Goal: Communication & Community: Participate in discussion

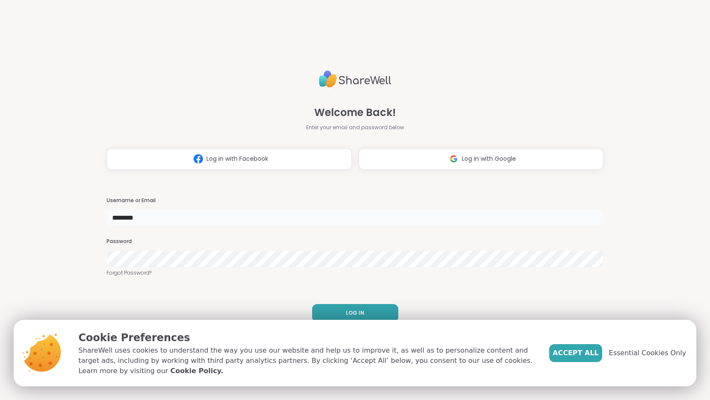
click at [155, 221] on input "********" at bounding box center [355, 217] width 497 height 17
type input "*"
click at [132, 225] on input "**" at bounding box center [355, 217] width 497 height 17
type input "**********"
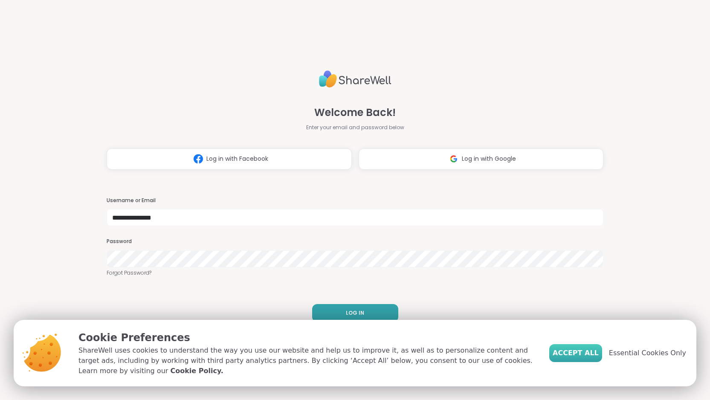
click at [585, 351] on span "Accept All" at bounding box center [575, 353] width 46 height 10
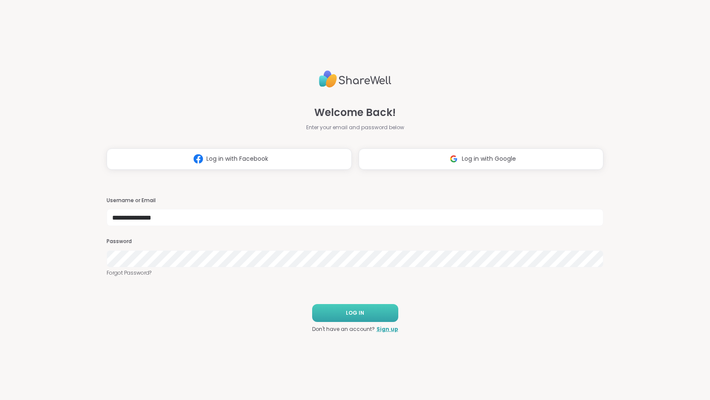
click at [385, 319] on button "LOG IN" at bounding box center [355, 313] width 86 height 18
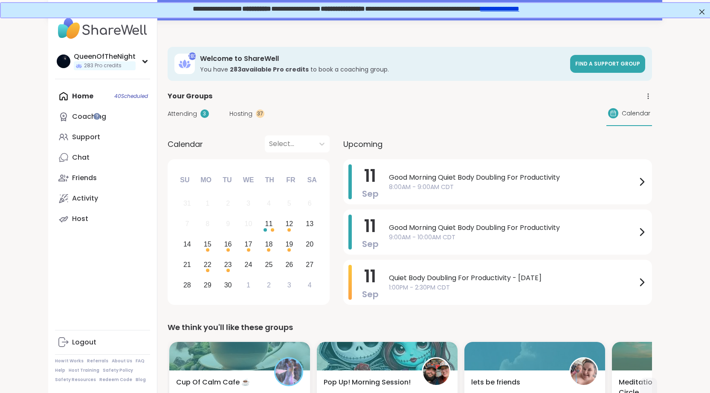
click at [167, 111] on span "Attending" at bounding box center [181, 114] width 29 height 9
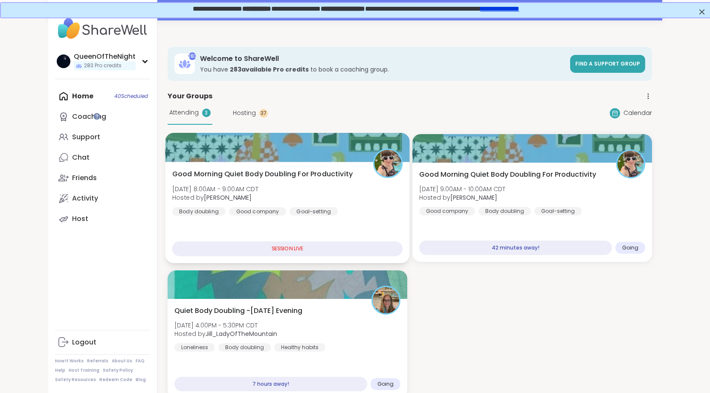
click at [209, 176] on span "Good Morning Quiet Body Doubling For Productivity" at bounding box center [262, 174] width 180 height 10
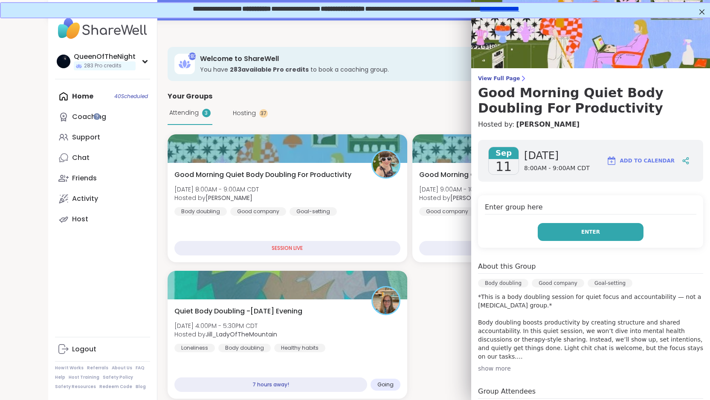
click at [594, 232] on span "Enter" at bounding box center [590, 232] width 19 height 8
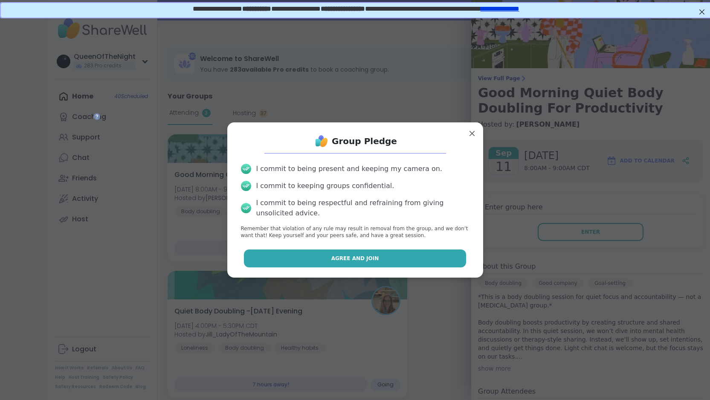
click at [362, 262] on span "Agree and Join" at bounding box center [355, 258] width 48 height 8
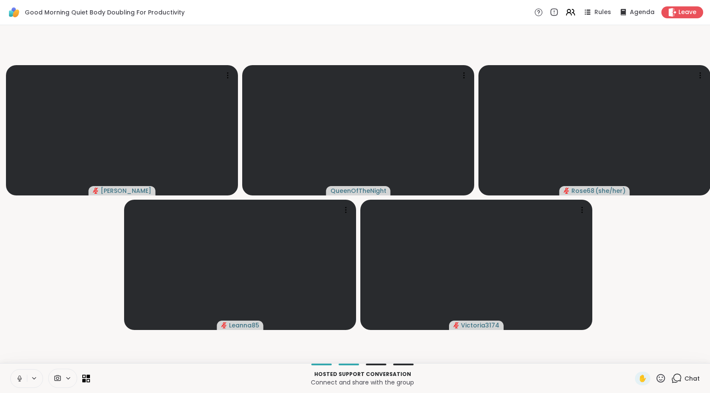
click at [20, 381] on icon at bounding box center [19, 381] width 2 height 0
click at [678, 265] on video-player-container "[PERSON_NAME] QueenOfTheNight Rose68 ( she/her ) Leanna85 Victoria3174" at bounding box center [354, 195] width 699 height 332
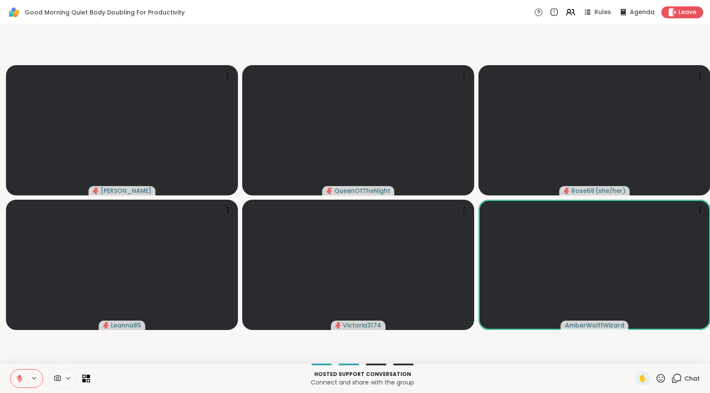
click at [677, 384] on icon at bounding box center [676, 378] width 11 height 11
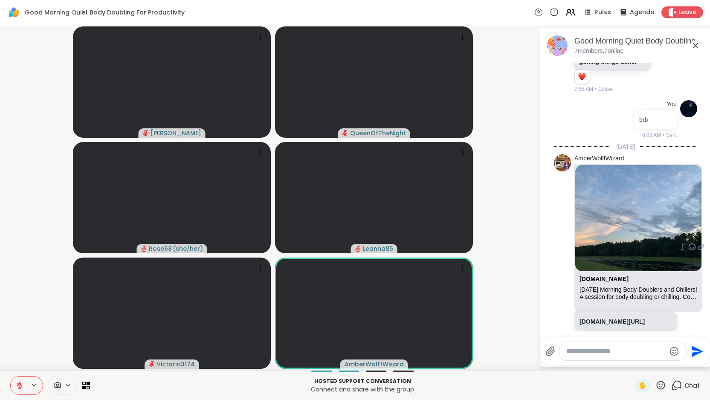
scroll to position [401, 0]
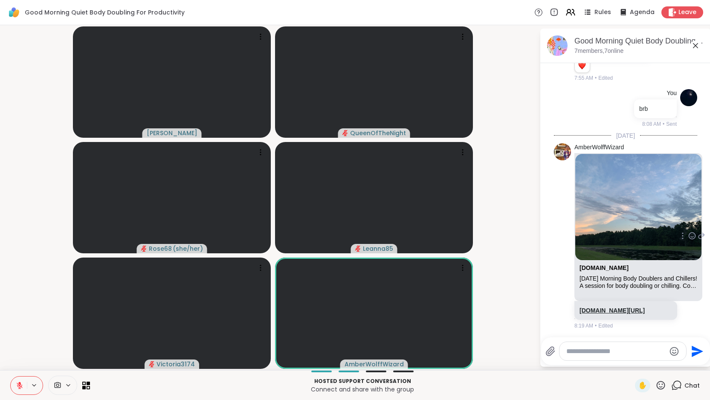
click at [626, 312] on link "[DOMAIN_NAME][URL]" at bounding box center [611, 310] width 65 height 7
click at [602, 351] on textarea "Type your message" at bounding box center [615, 351] width 99 height 9
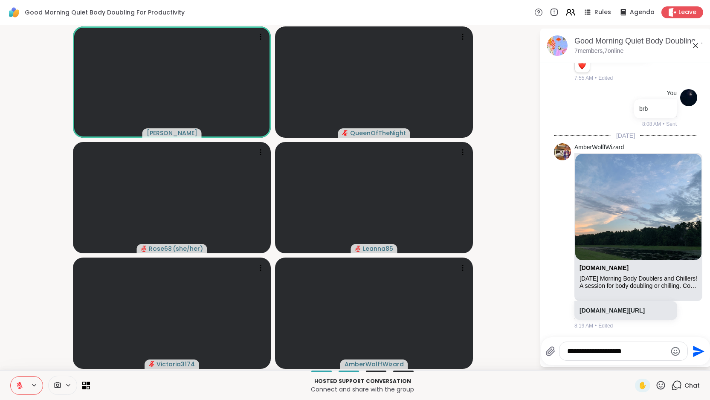
type textarea "**********"
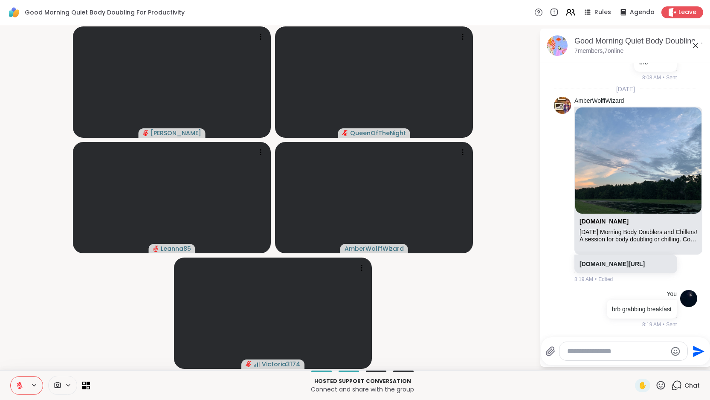
click at [617, 354] on textarea "Type your message" at bounding box center [616, 351] width 99 height 9
type textarea "**********"
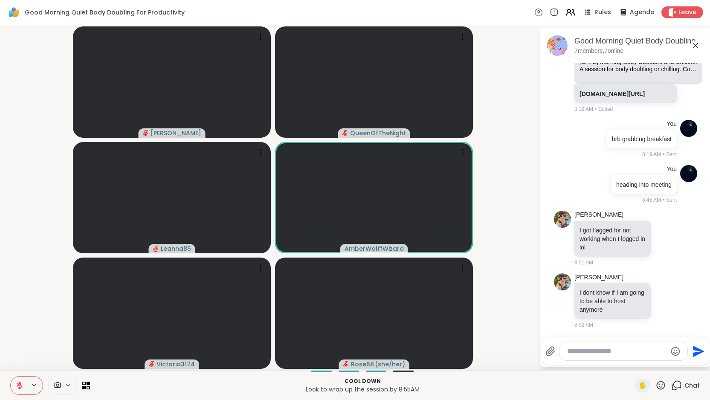
scroll to position [644, 0]
click at [669, 240] on icon at bounding box center [665, 238] width 8 height 9
click at [620, 226] on div "Select Reaction: Sad" at bounding box center [616, 224] width 8 height 8
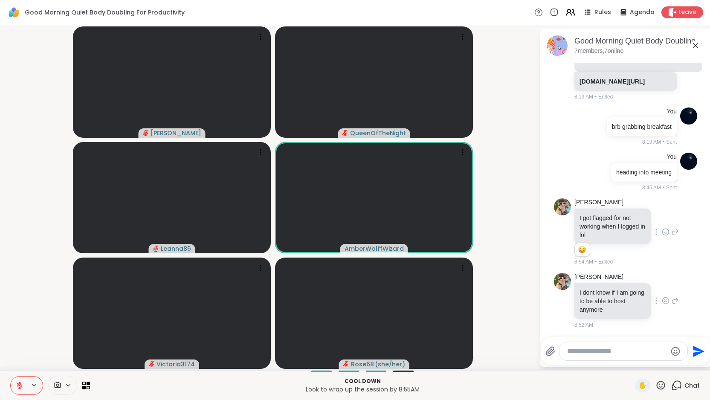
scroll to position [657, 0]
click at [678, 300] on icon at bounding box center [675, 300] width 6 height 6
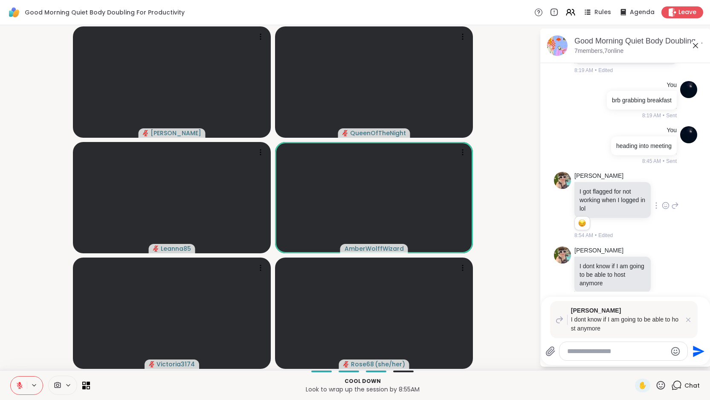
type textarea "*"
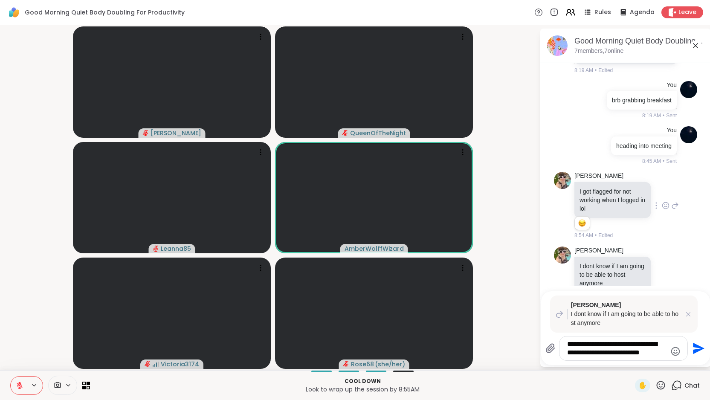
type textarea "**********"
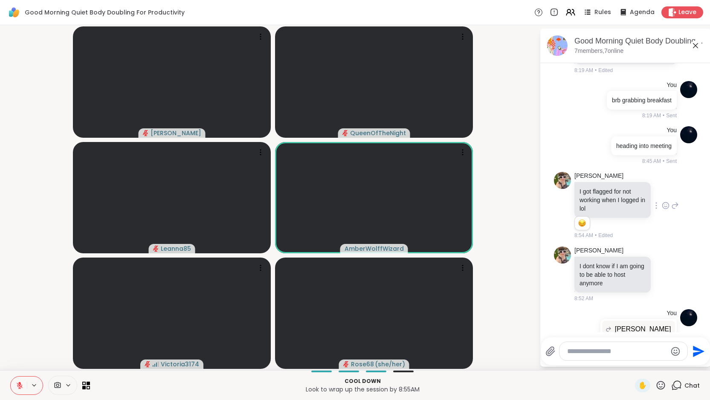
scroll to position [758, 0]
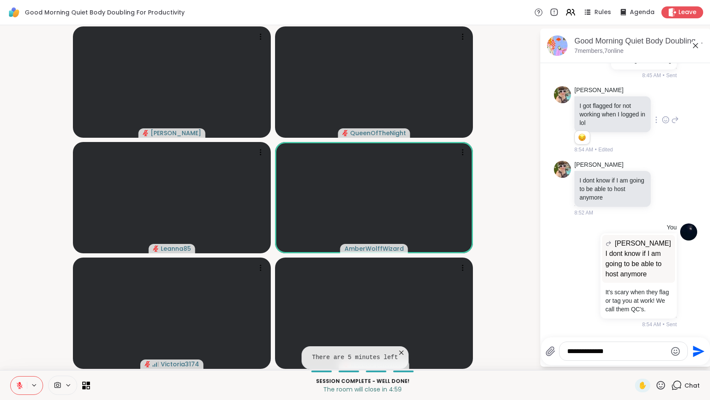
type textarea "**********"
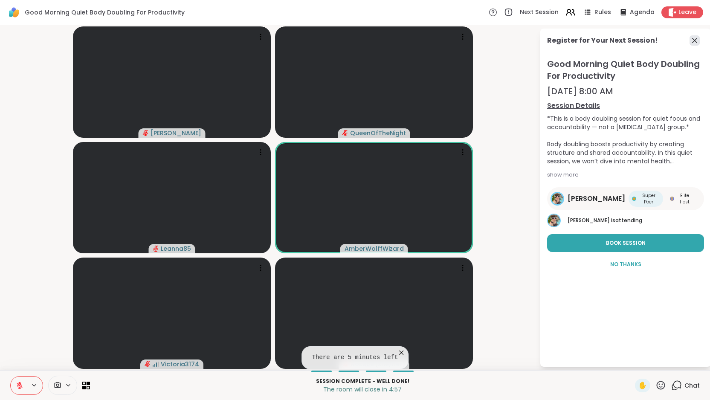
click at [699, 40] on icon at bounding box center [694, 40] width 10 height 10
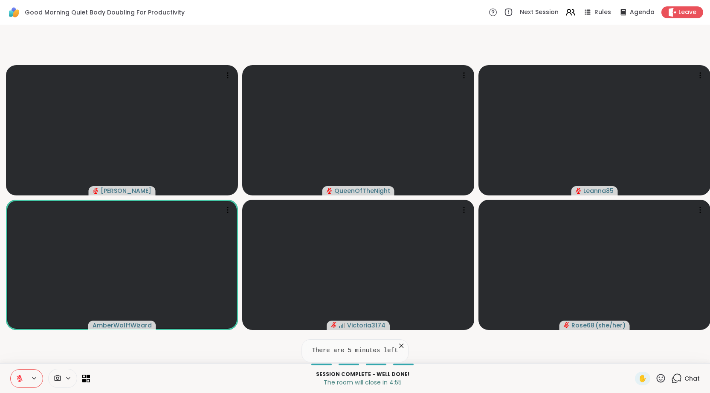
click at [679, 384] on icon at bounding box center [676, 378] width 11 height 11
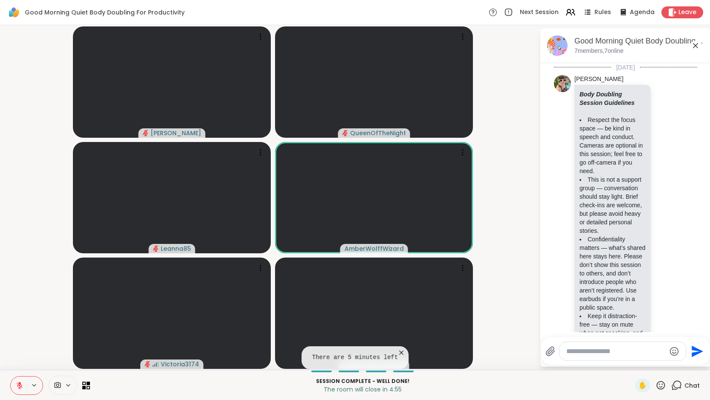
scroll to position [750, 0]
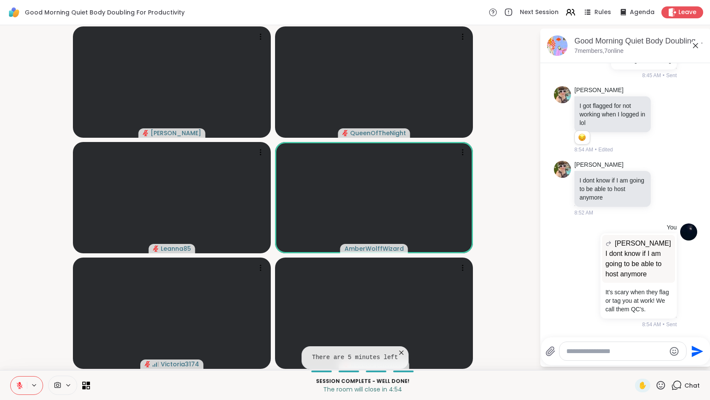
click at [647, 352] on textarea "Type your message" at bounding box center [615, 351] width 99 height 9
type textarea "**********"
click at [680, 354] on icon "Emoji picker" at bounding box center [675, 351] width 10 height 10
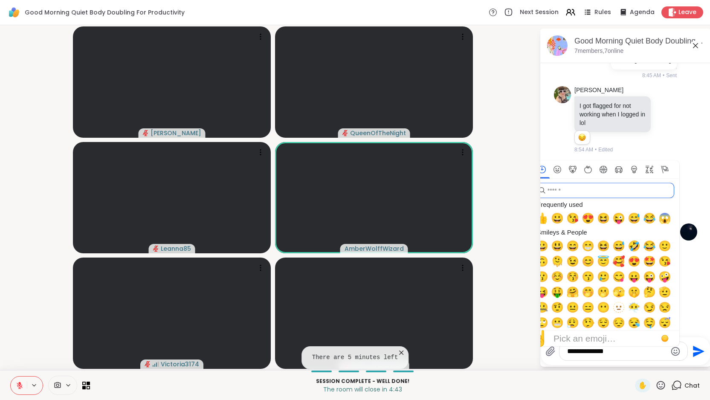
click at [583, 195] on input "search" at bounding box center [604, 190] width 140 height 15
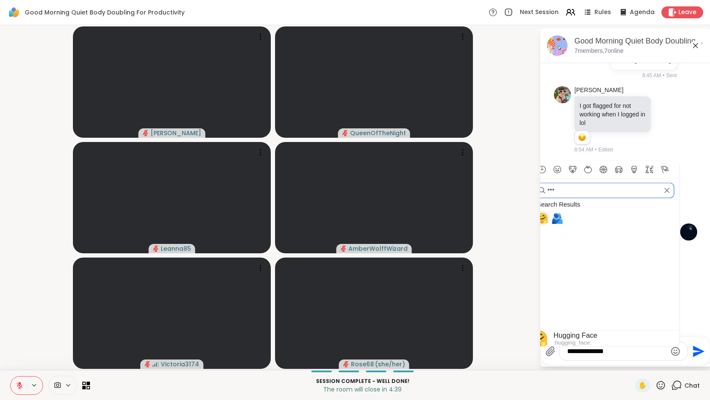
type input "***"
click at [548, 218] on span "🤗" at bounding box center [541, 218] width 13 height 12
type textarea "**********"
click at [704, 352] on icon "Send" at bounding box center [698, 351] width 12 height 12
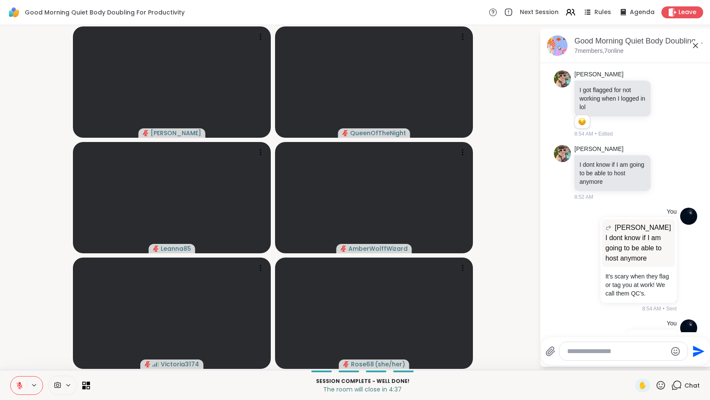
scroll to position [795, 0]
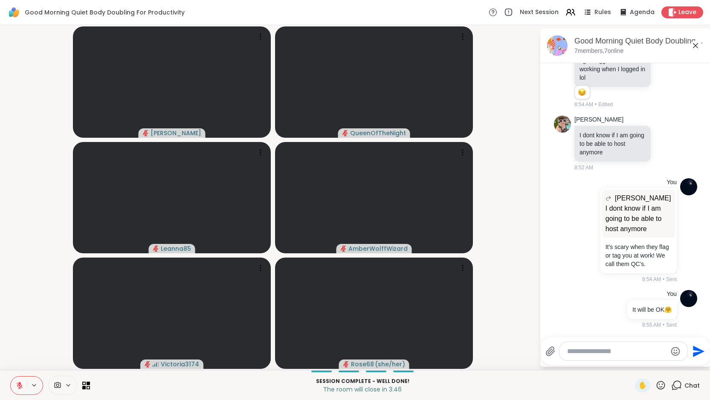
click at [602, 355] on textarea "Type your message" at bounding box center [616, 351] width 99 height 9
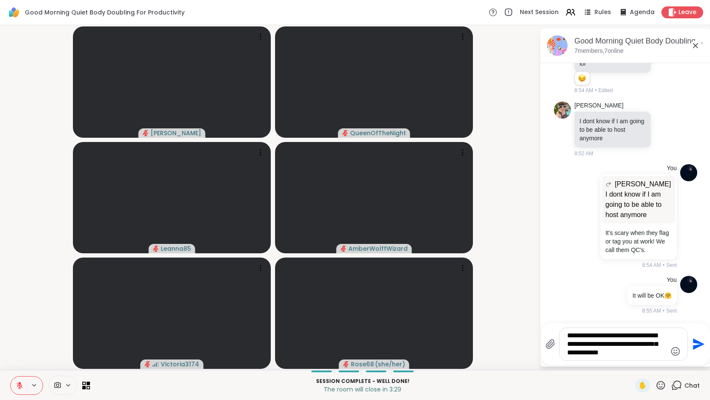
type textarea "**********"
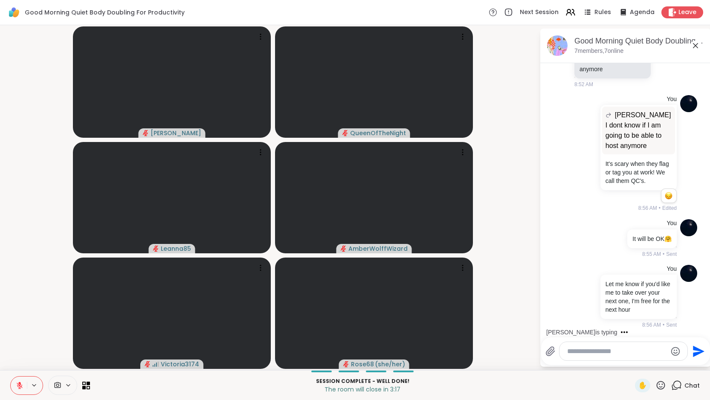
scroll to position [941, 0]
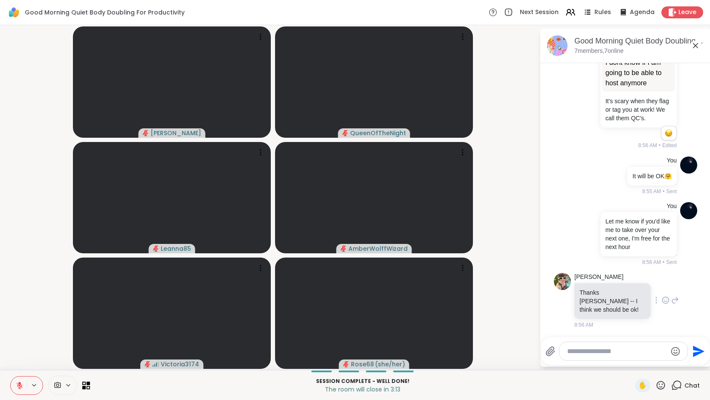
click at [669, 303] on icon at bounding box center [665, 300] width 8 height 9
click at [601, 290] on div "Select Reaction: Heart" at bounding box center [598, 287] width 8 height 8
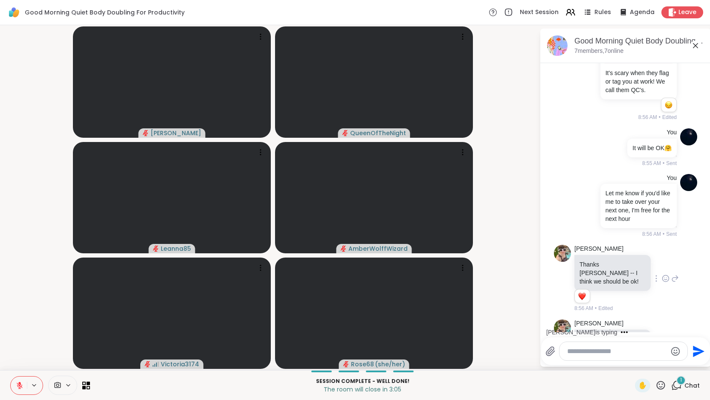
scroll to position [1007, 0]
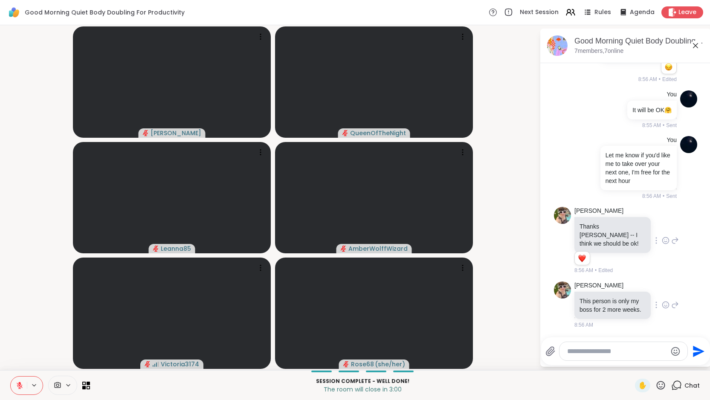
click at [669, 305] on icon at bounding box center [665, 304] width 8 height 9
click at [601, 291] on div "Select Reaction: Heart" at bounding box center [598, 291] width 8 height 8
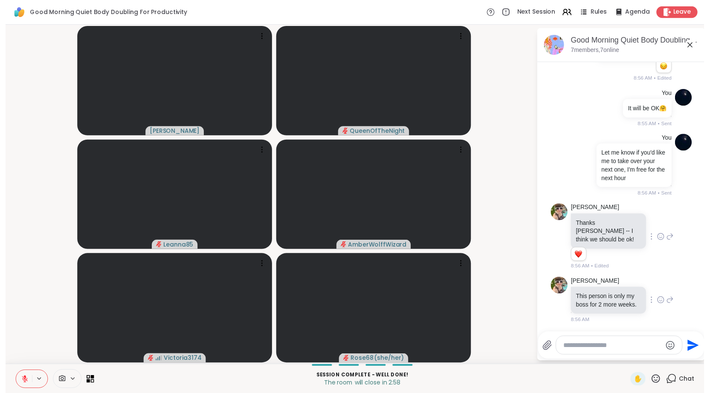
scroll to position [1019, 0]
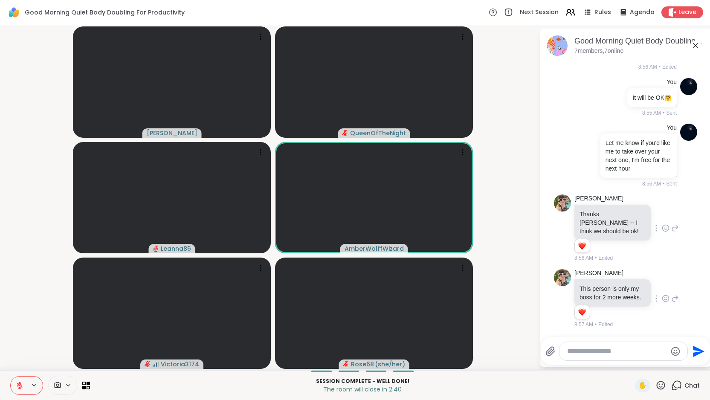
click at [20, 335] on video-player-container "[PERSON_NAME] QueenOfTheNight Leanna85 AmberWolffWizard Victoria3174 Rose68 ( s…" at bounding box center [269, 198] width 529 height 338
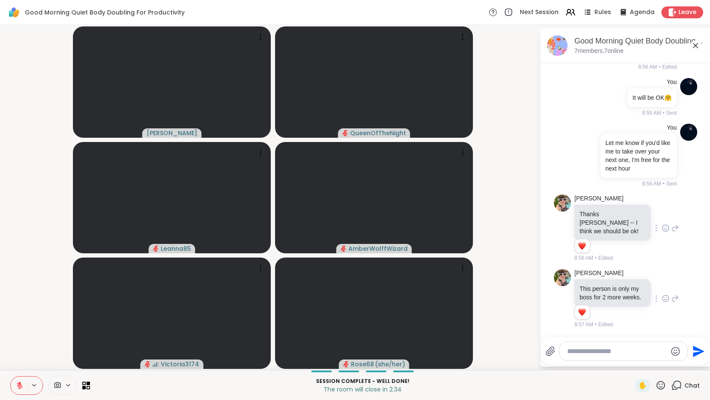
click at [22, 384] on icon at bounding box center [20, 385] width 8 height 8
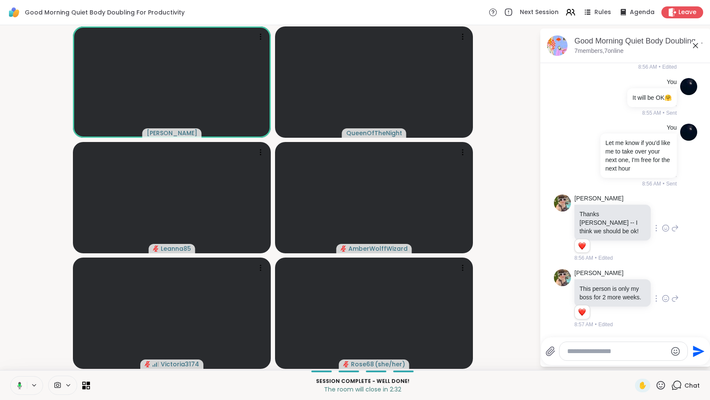
click at [21, 384] on icon at bounding box center [18, 385] width 8 height 8
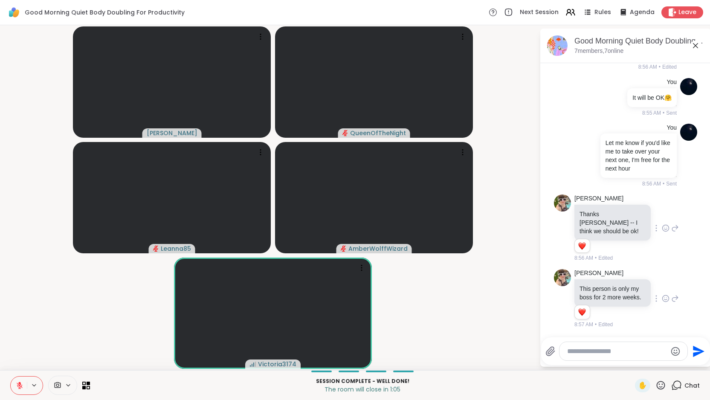
click at [19, 385] on icon at bounding box center [20, 385] width 6 height 6
click at [20, 385] on icon at bounding box center [19, 384] width 2 height 4
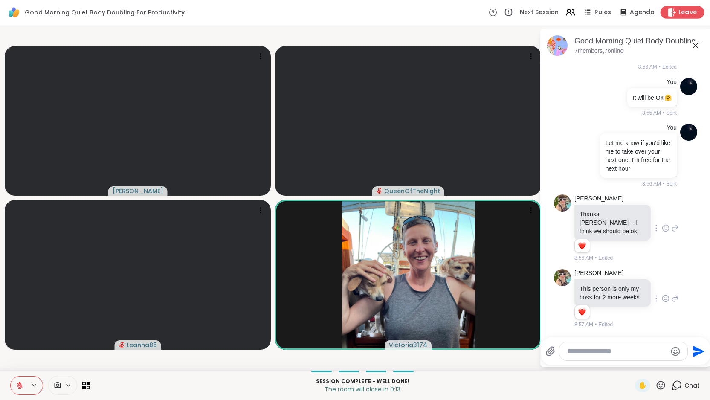
click at [681, 12] on span "Leave" at bounding box center [687, 12] width 19 height 9
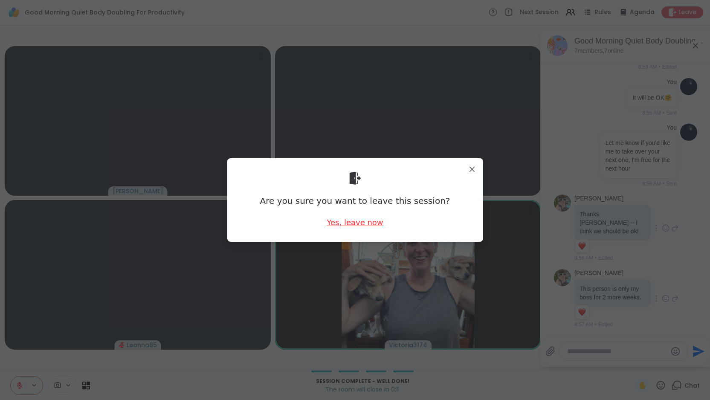
click at [361, 225] on div "Yes, leave now" at bounding box center [354, 222] width 56 height 11
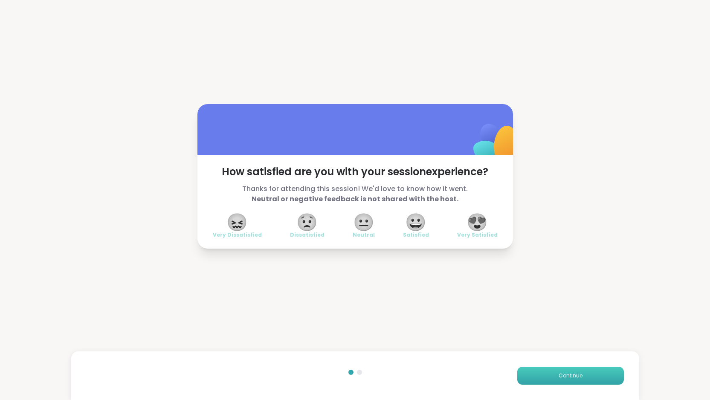
click at [583, 375] on button "Continue" at bounding box center [570, 375] width 107 height 18
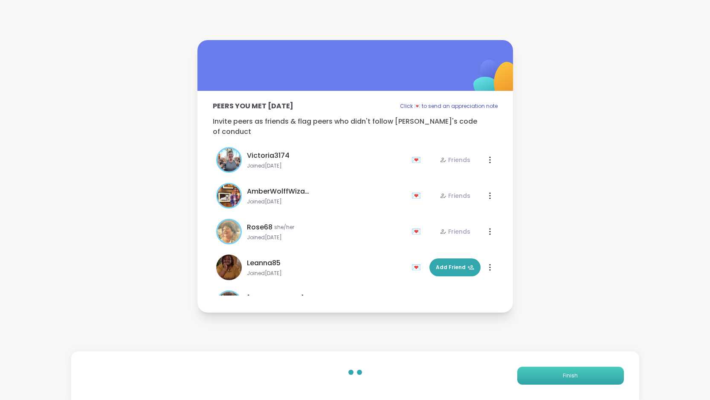
click at [583, 375] on button "Finish" at bounding box center [570, 375] width 107 height 18
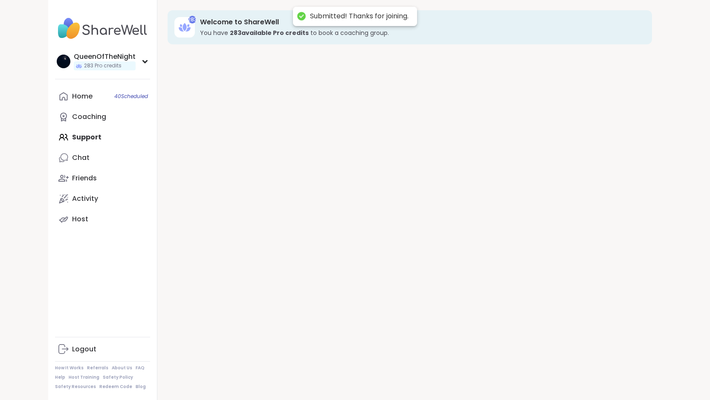
click at [583, 375] on div "283 Welcome to ShareWell You have 283 available Pro credit s to book a coaching…" at bounding box center [409, 200] width 505 height 400
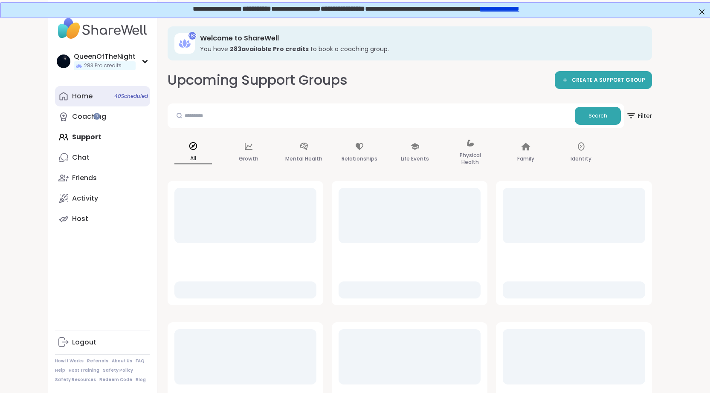
click at [72, 93] on div "Home 40 Scheduled" at bounding box center [82, 96] width 20 height 9
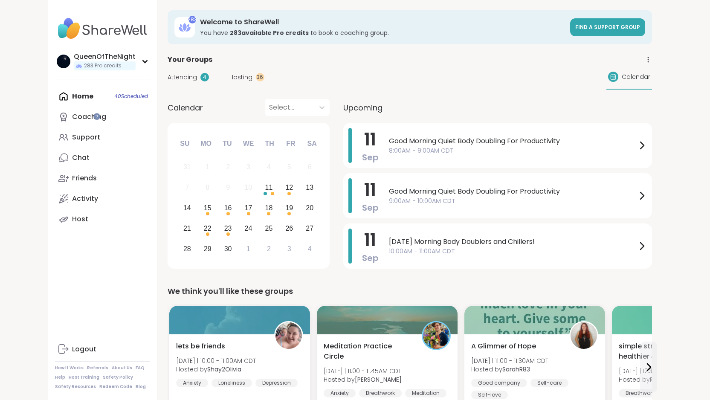
click at [229, 74] on span "Hosting" at bounding box center [240, 77] width 23 height 9
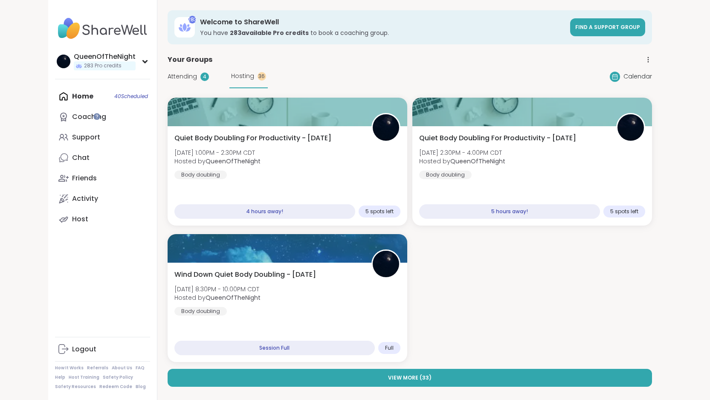
click at [167, 78] on span "Attending" at bounding box center [181, 76] width 29 height 9
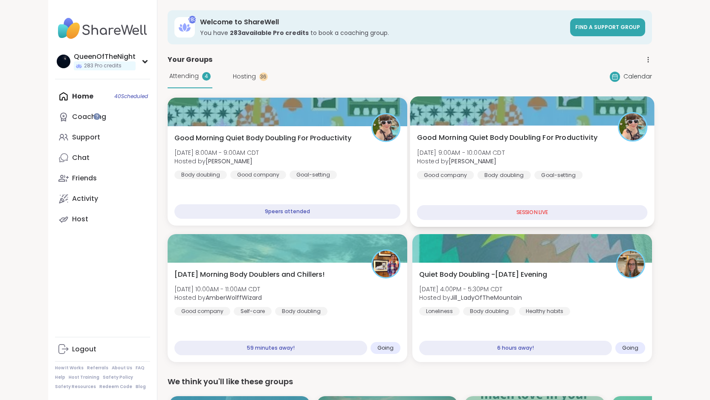
click at [416, 134] on span "Good Morning Quiet Body Doubling For Productivity" at bounding box center [506, 138] width 180 height 10
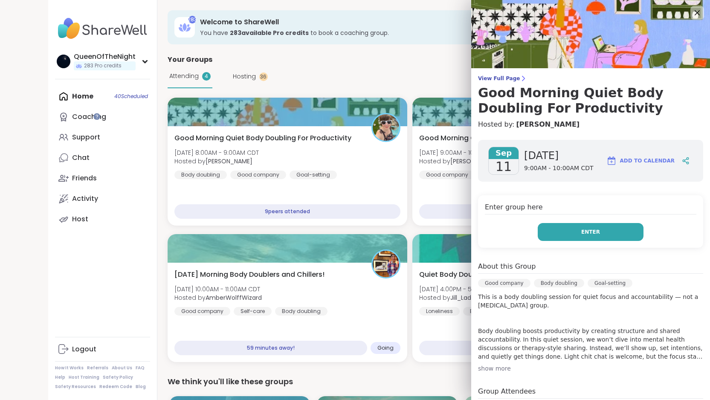
click at [600, 238] on button "Enter" at bounding box center [590, 232] width 106 height 18
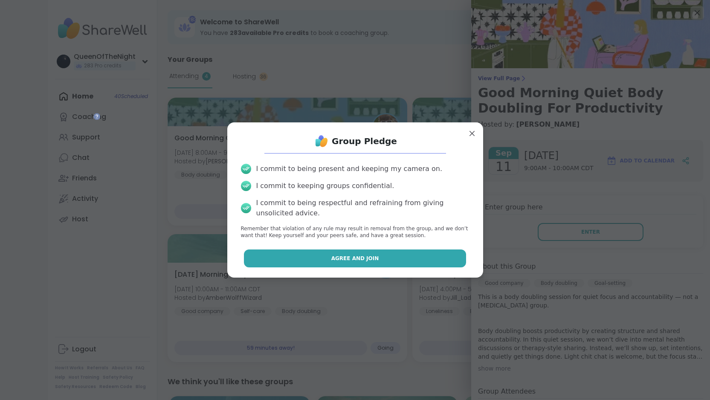
click at [369, 260] on span "Agree and Join" at bounding box center [355, 258] width 48 height 8
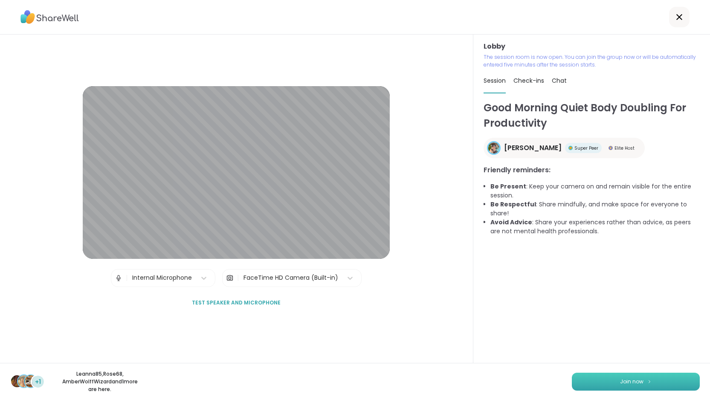
click at [625, 384] on span "Join now" at bounding box center [631, 382] width 23 height 8
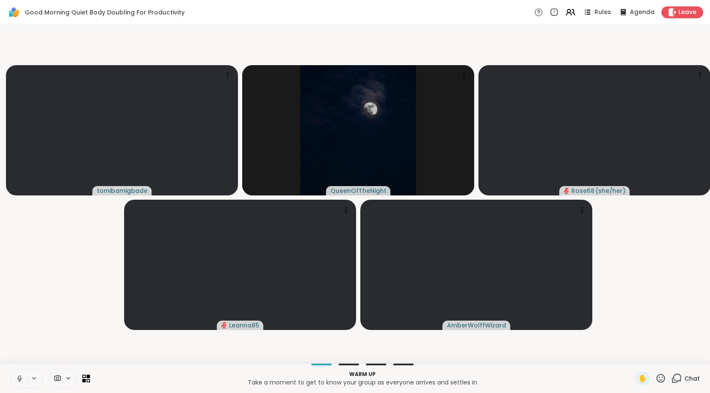
click at [23, 384] on button at bounding box center [19, 379] width 16 height 18
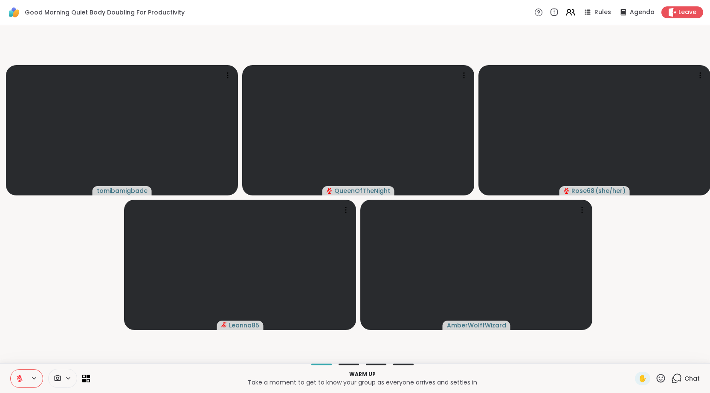
click at [59, 304] on video-player-container "tomibamigbade QueenOfTheNight Rose68 ( she/her ) Leanna85 AmberWolffWizard" at bounding box center [354, 195] width 699 height 332
click at [74, 305] on video-player-container "tomibamigbade QueenOfTheNight Rose68 ( she/her ) Leanna85 AmberWolffWizard" at bounding box center [354, 195] width 699 height 332
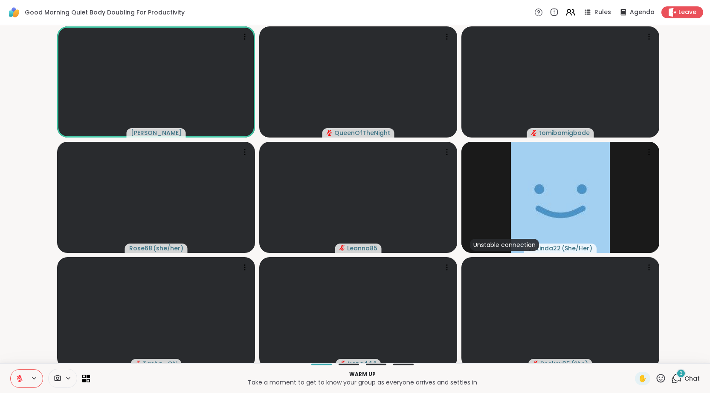
click at [676, 384] on icon at bounding box center [676, 378] width 11 height 11
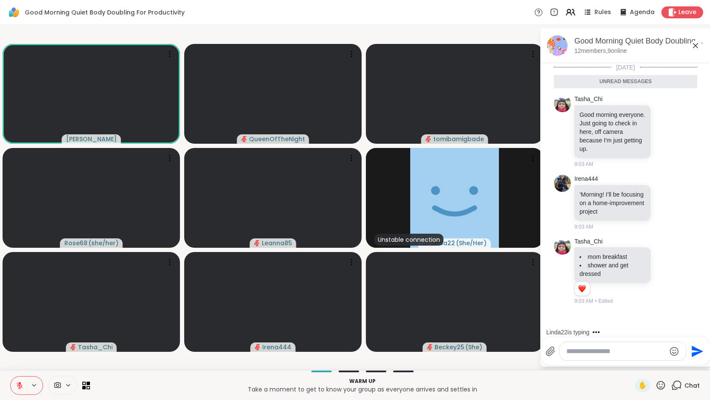
click at [596, 350] on textarea "Type your message" at bounding box center [615, 351] width 99 height 9
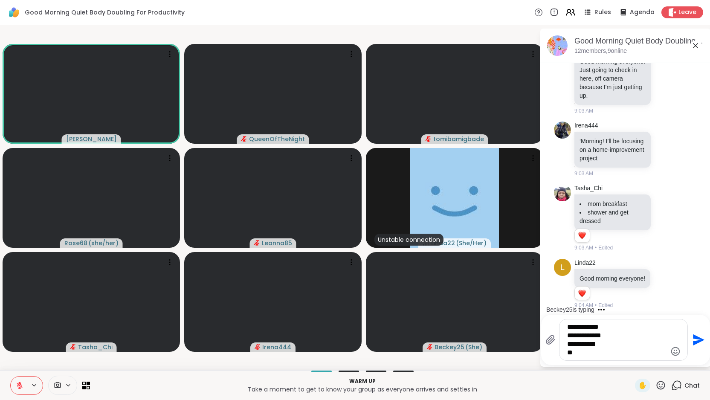
scroll to position [45, 0]
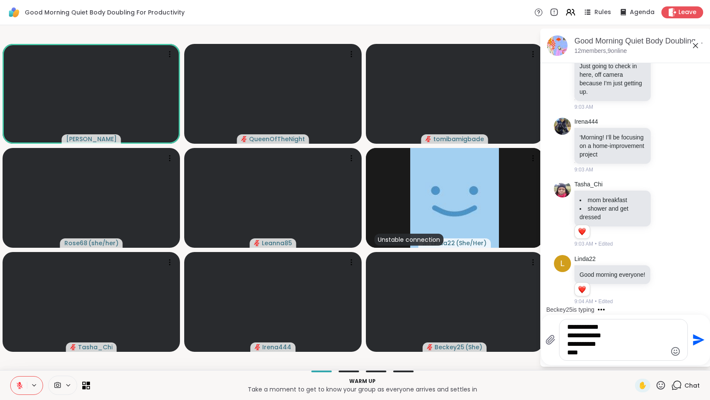
type textarea "**********"
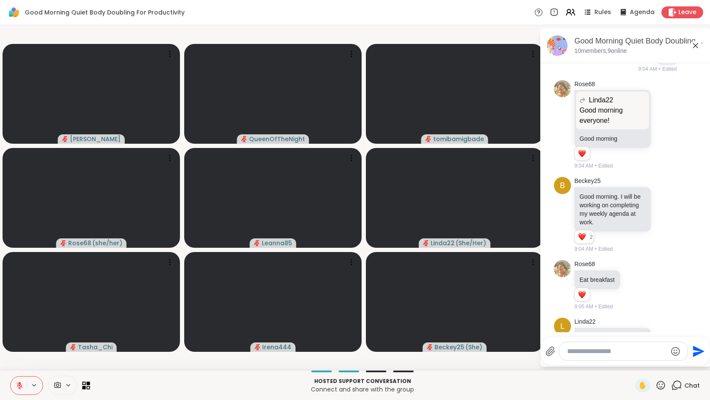
scroll to position [431, 0]
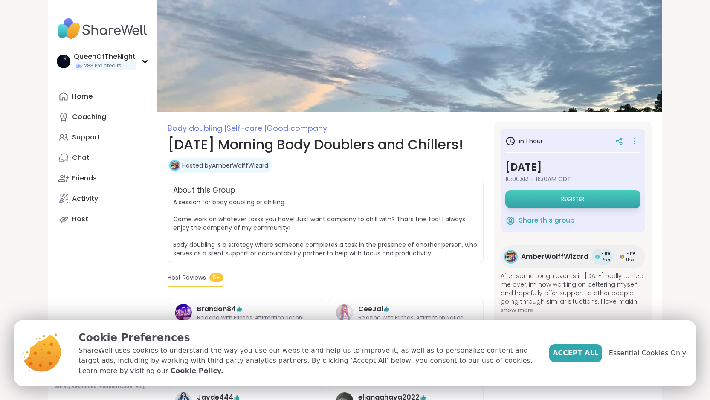
click at [584, 200] on span "Register" at bounding box center [572, 199] width 23 height 7
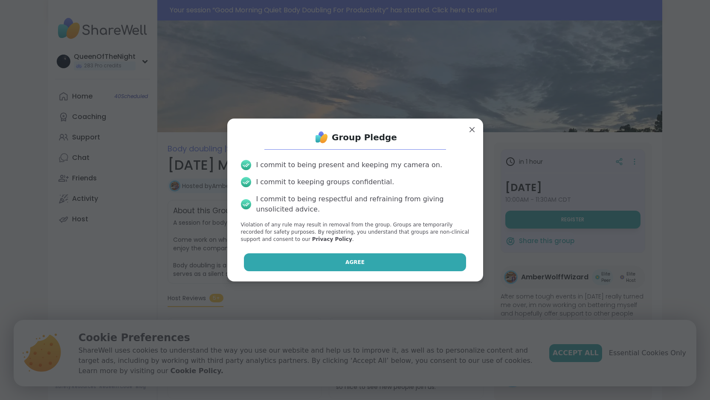
click at [384, 265] on button "Agree" at bounding box center [355, 262] width 222 height 18
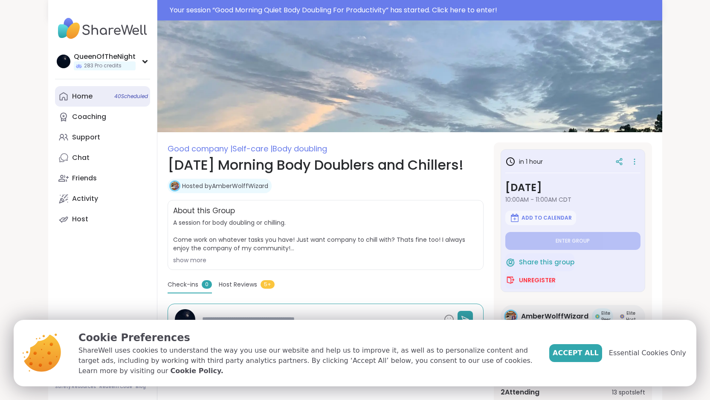
click at [57, 99] on link "Home 40 Scheduled" at bounding box center [102, 96] width 95 height 20
type textarea "*"
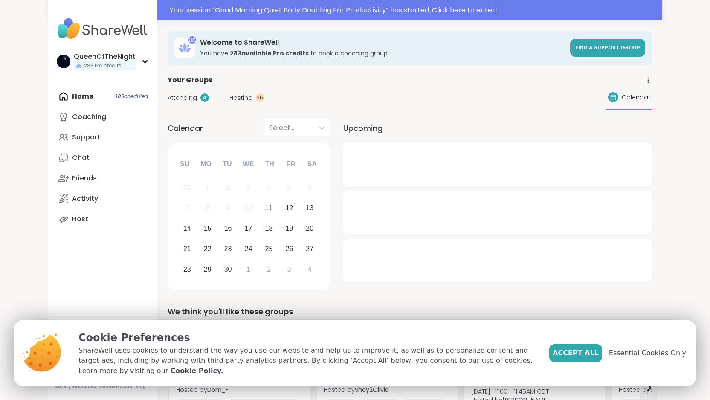
click at [167, 99] on span "Attending" at bounding box center [181, 97] width 29 height 9
